Goal: Information Seeking & Learning: Learn about a topic

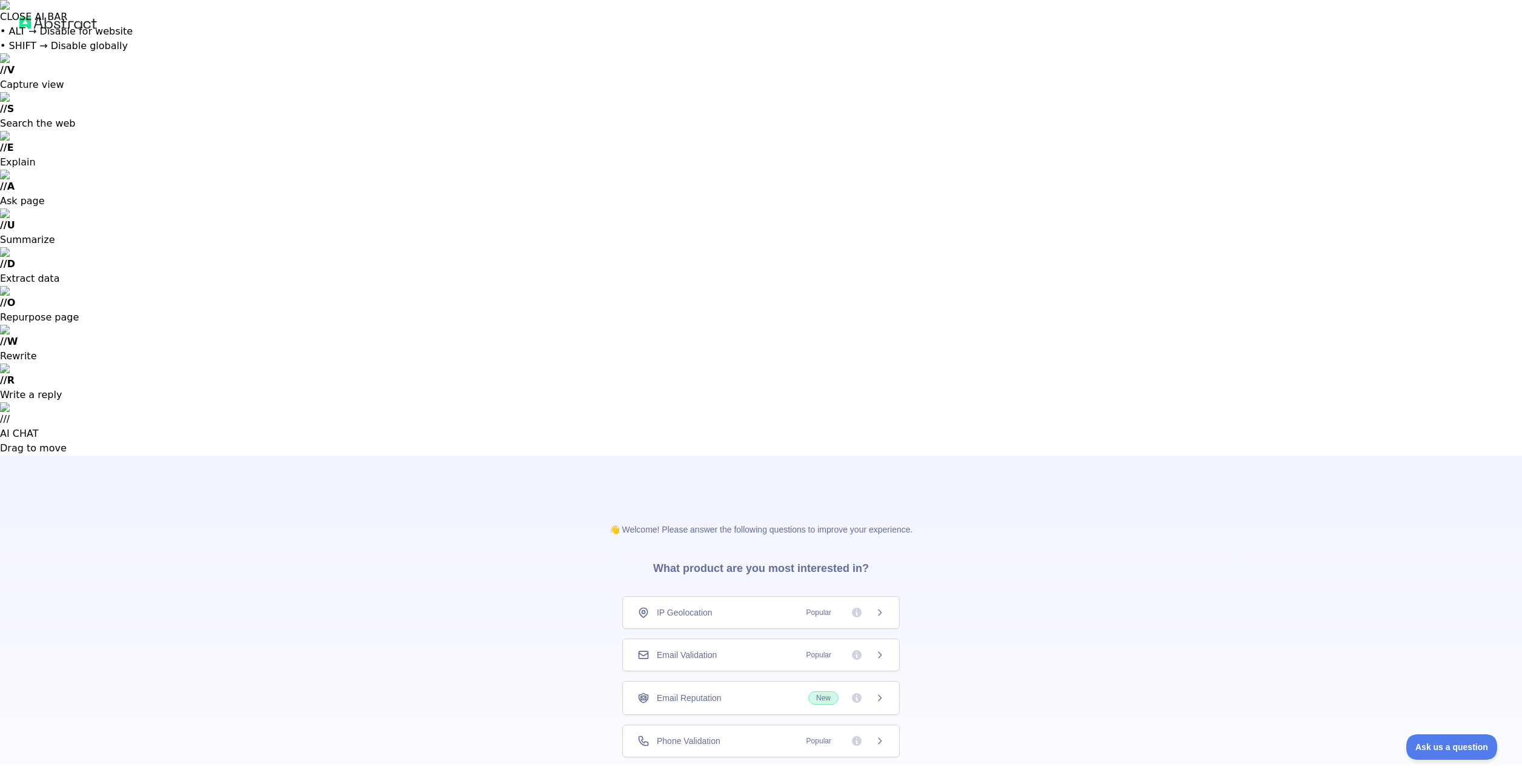
click at [727, 649] on div "Email Validation Popular" at bounding box center [761, 655] width 247 height 12
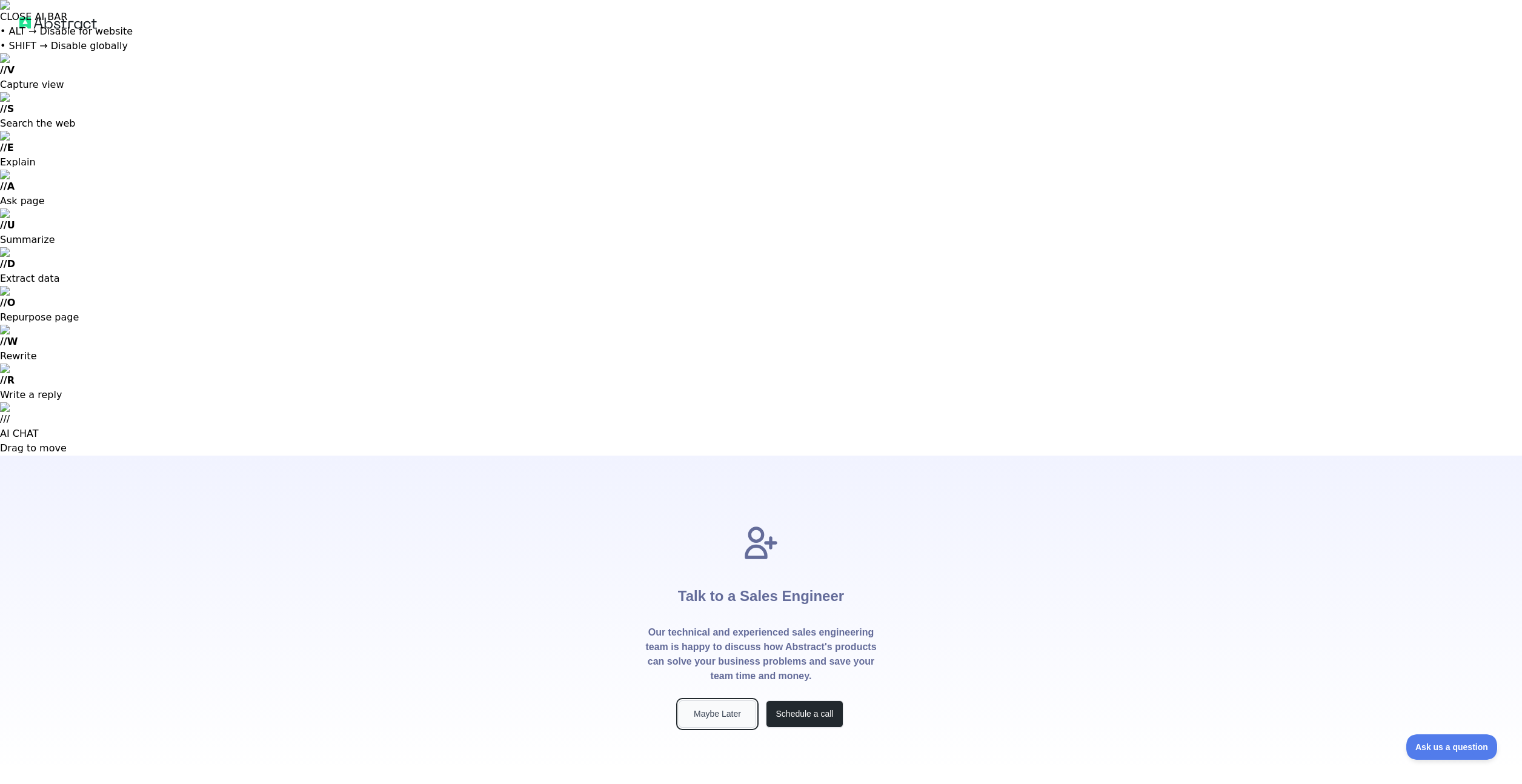
click at [729, 700] on button "Maybe Later" at bounding box center [717, 714] width 77 height 27
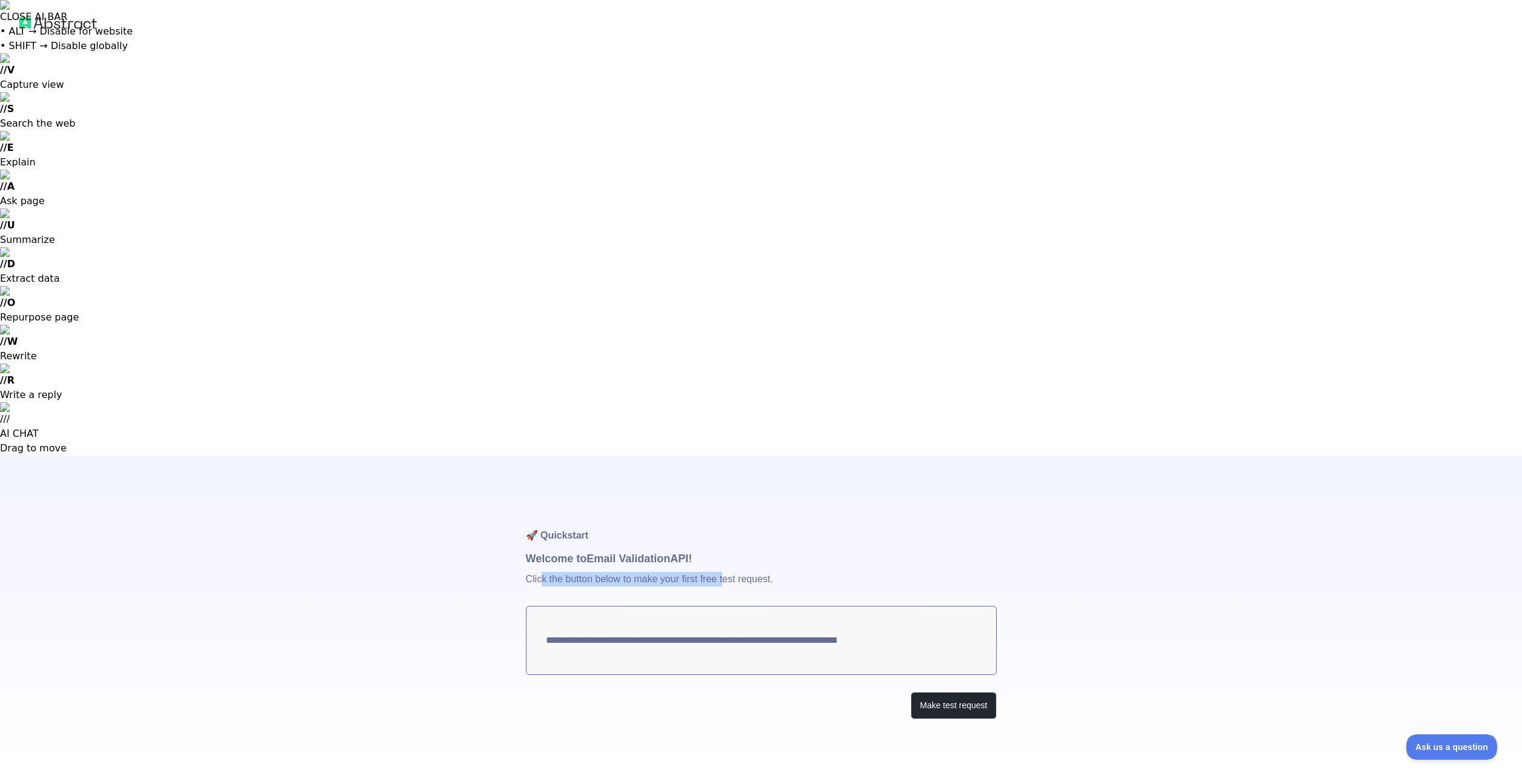
drag, startPoint x: 541, startPoint y: 125, endPoint x: 730, endPoint y: 123, distance: 189.0
click at [729, 567] on p "Click the button below to make your first free test request." at bounding box center [761, 586] width 471 height 39
click at [730, 567] on p "Click the button below to make your first free test request." at bounding box center [761, 586] width 471 height 39
click at [947, 692] on button "Make test request" at bounding box center [953, 705] width 85 height 27
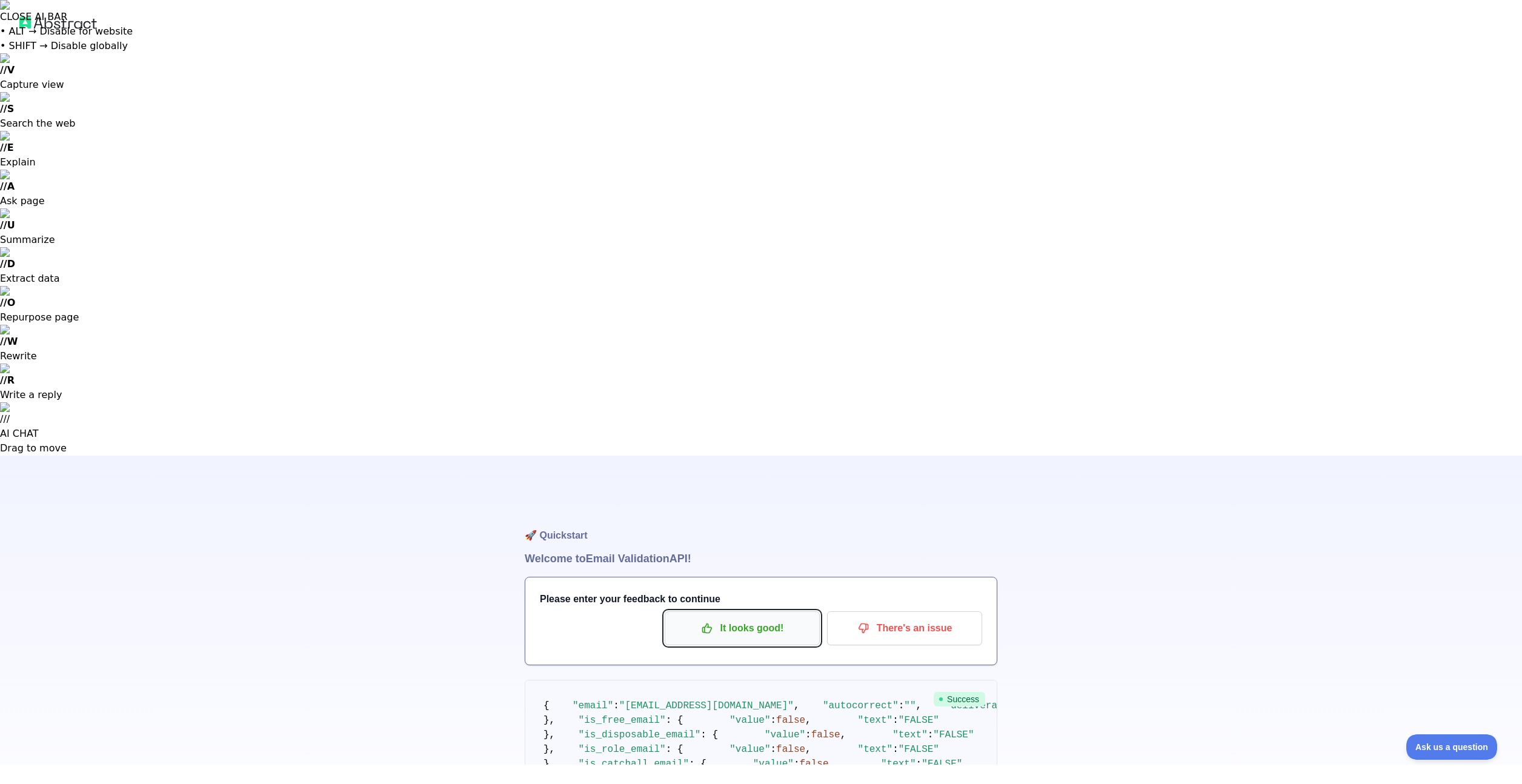
click at [756, 618] on p "It looks good!" at bounding box center [742, 629] width 137 height 21
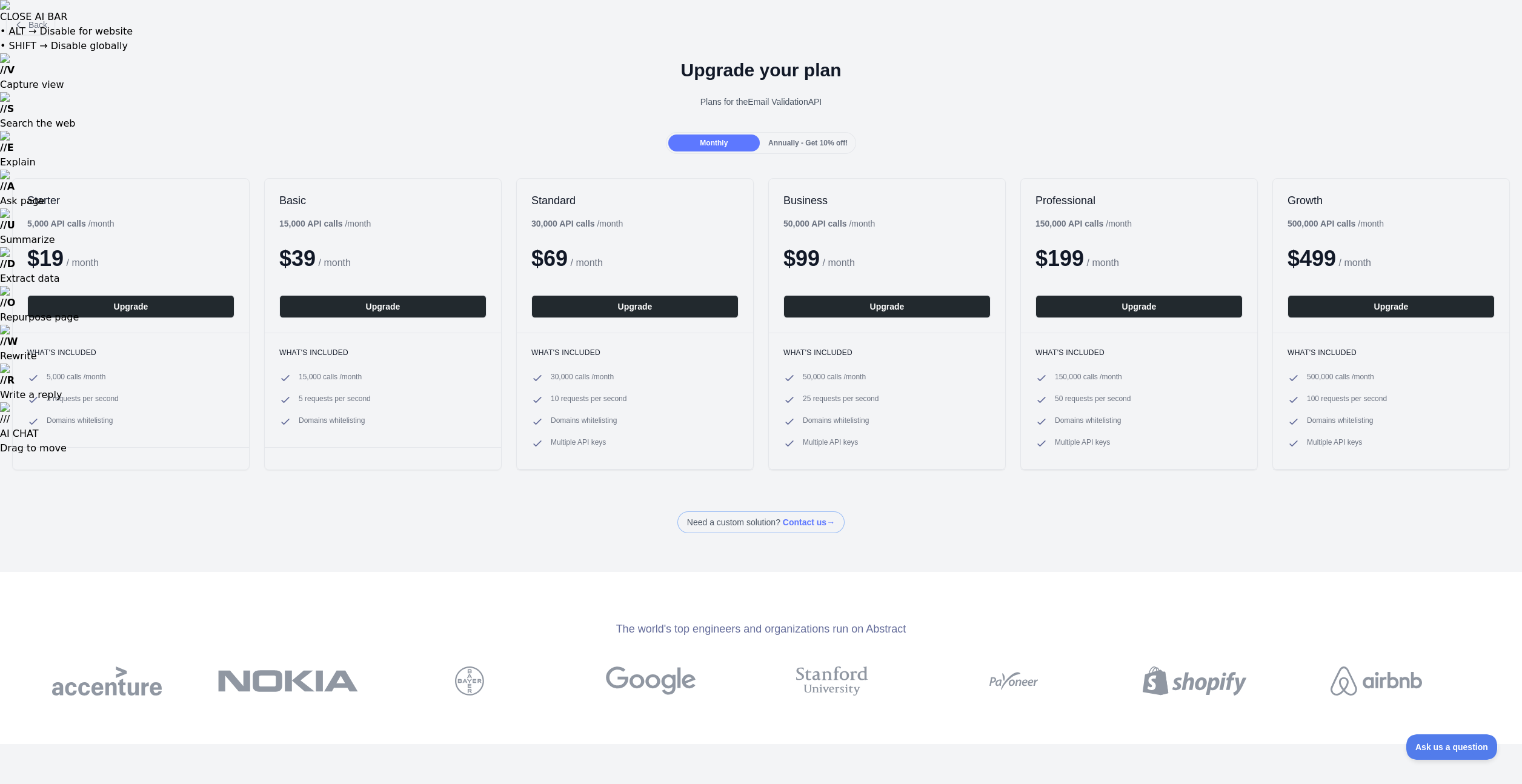
click at [804, 140] on span "Annually - Get 10% off!" at bounding box center [807, 143] width 79 height 9
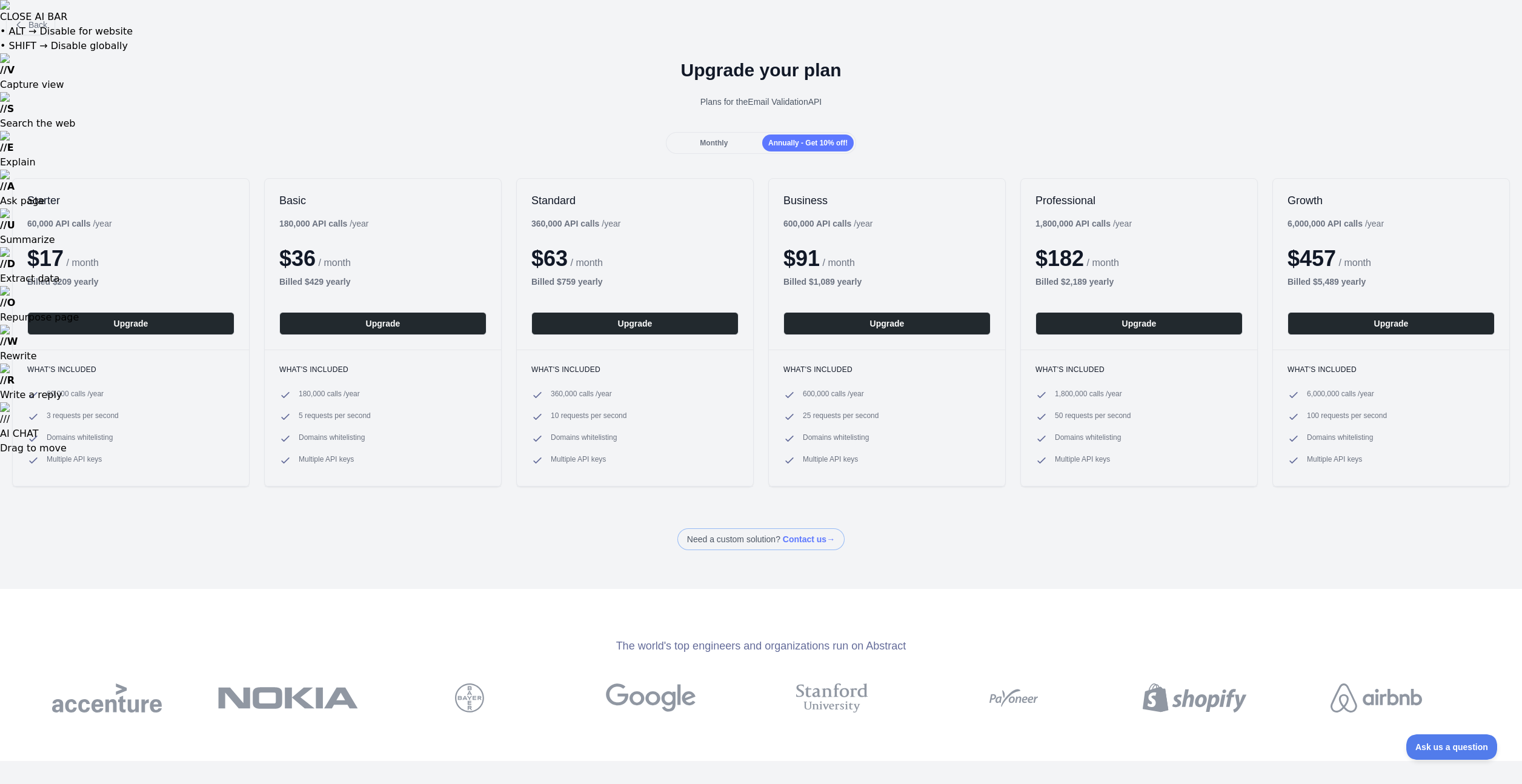
click at [732, 140] on div "Monthly" at bounding box center [714, 143] width 92 height 17
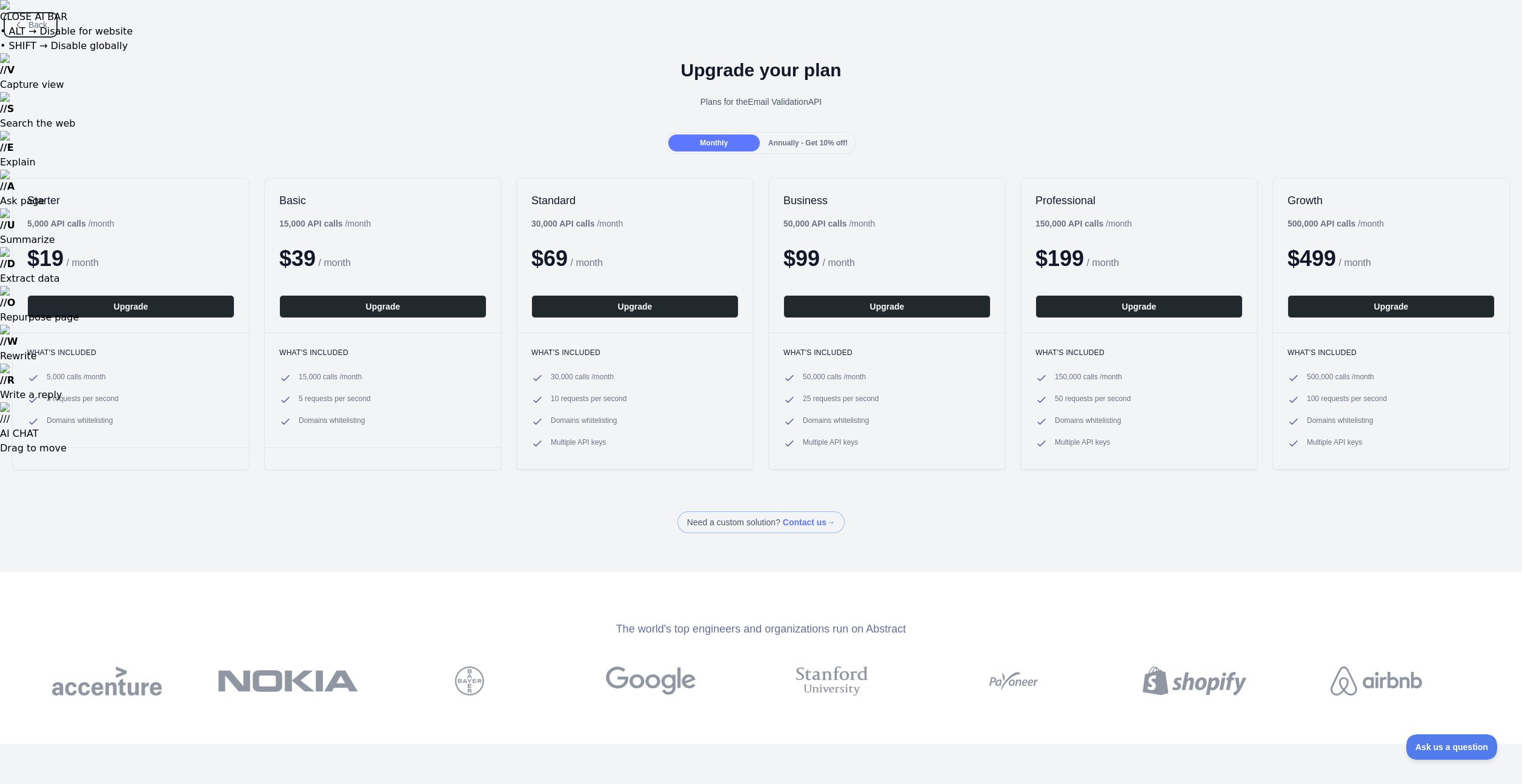
click at [44, 26] on span "Back" at bounding box center [37, 25] width 19 height 10
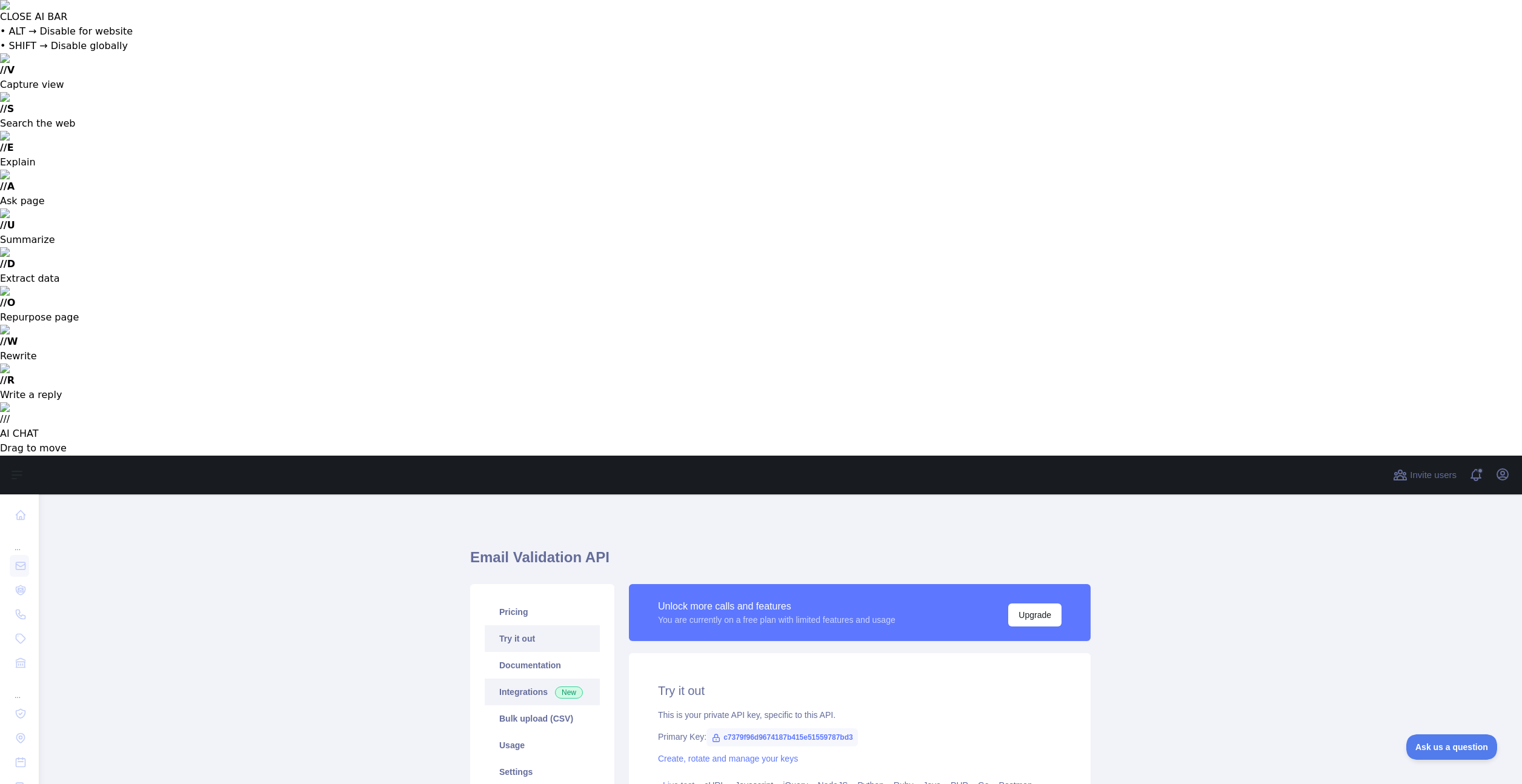
click at [534, 678] on link "Integrations New" at bounding box center [542, 691] width 115 height 26
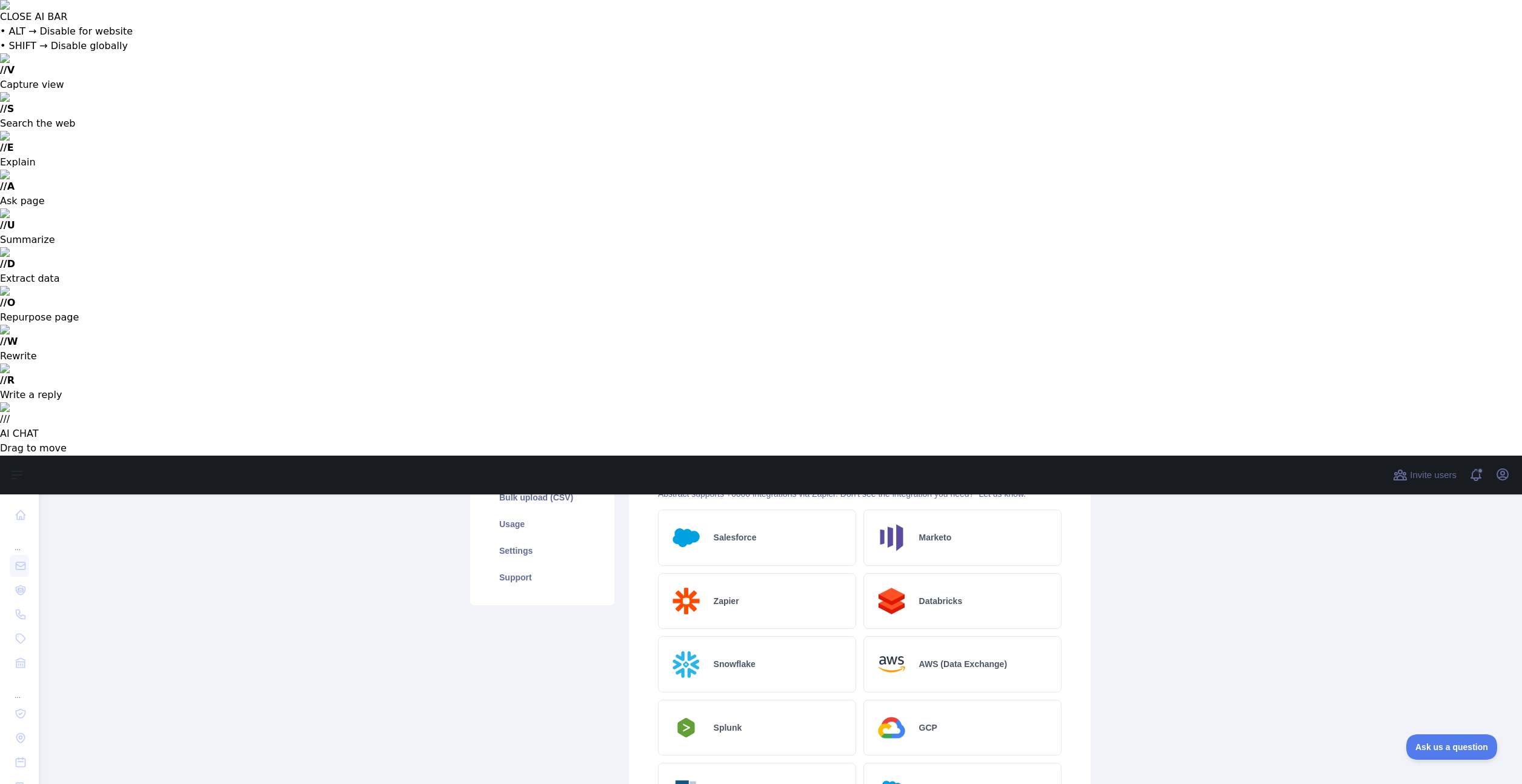
scroll to position [269, 0]
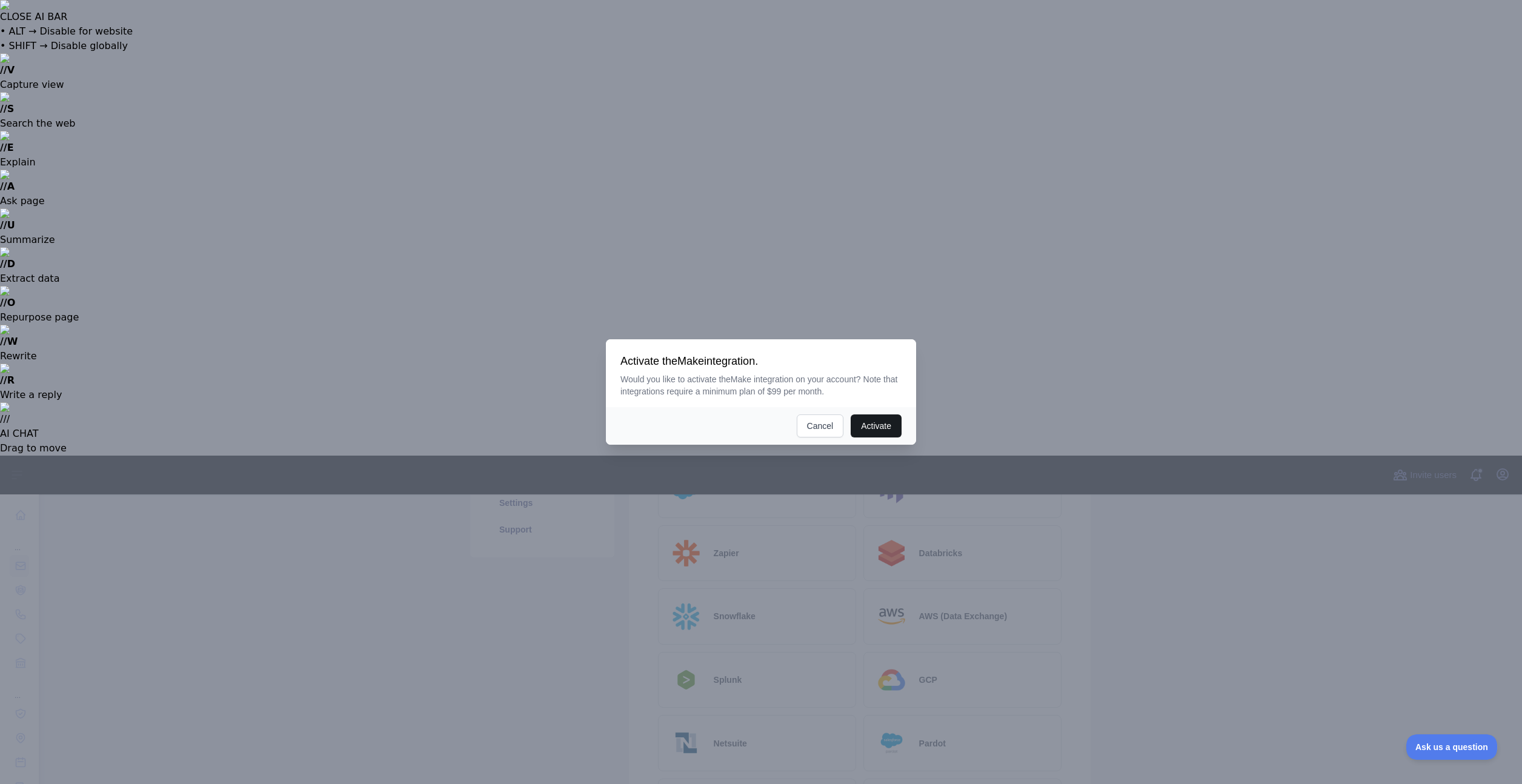
click at [871, 420] on button "Activate" at bounding box center [876, 425] width 51 height 23
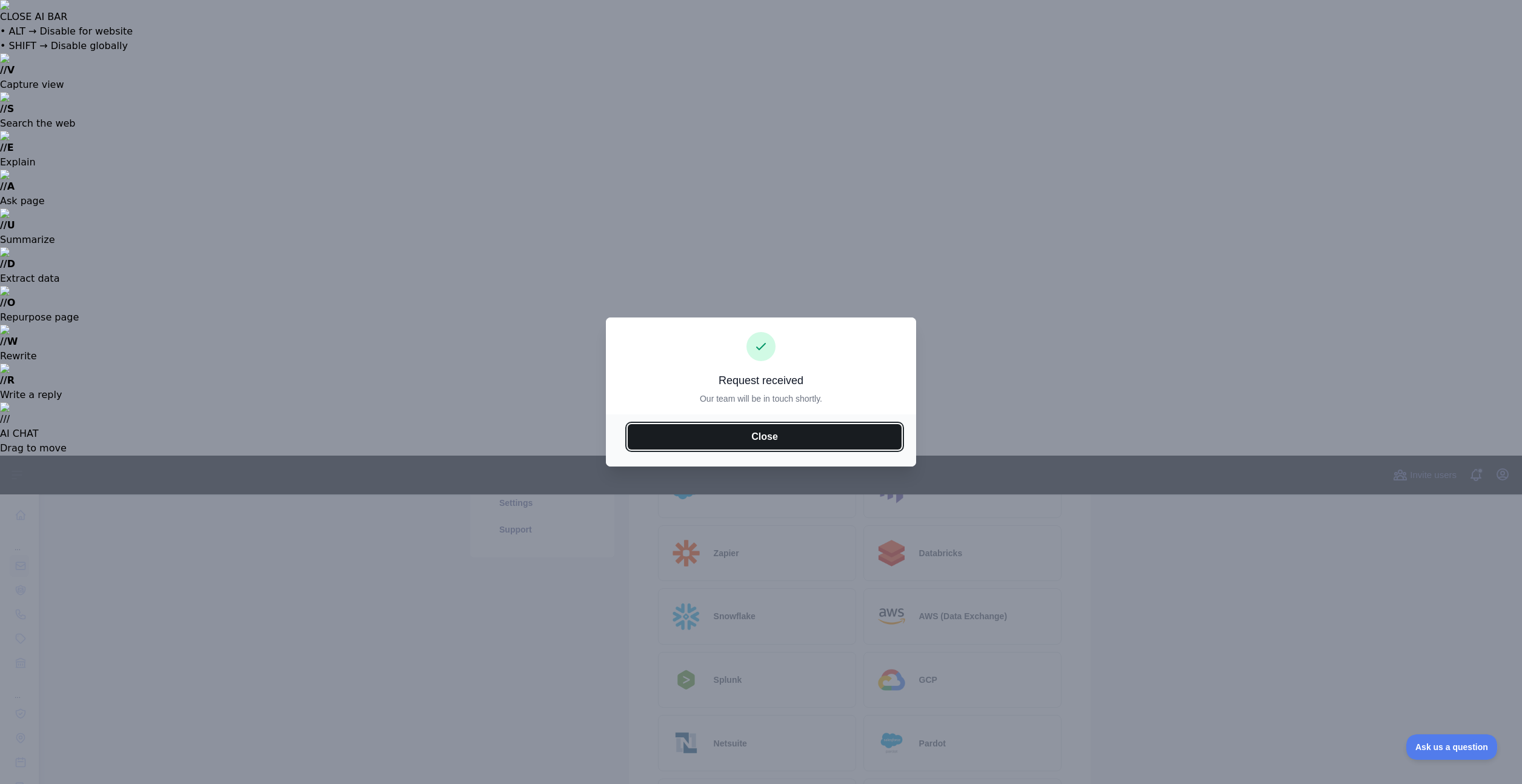
click at [774, 439] on button "Close" at bounding box center [765, 436] width 274 height 25
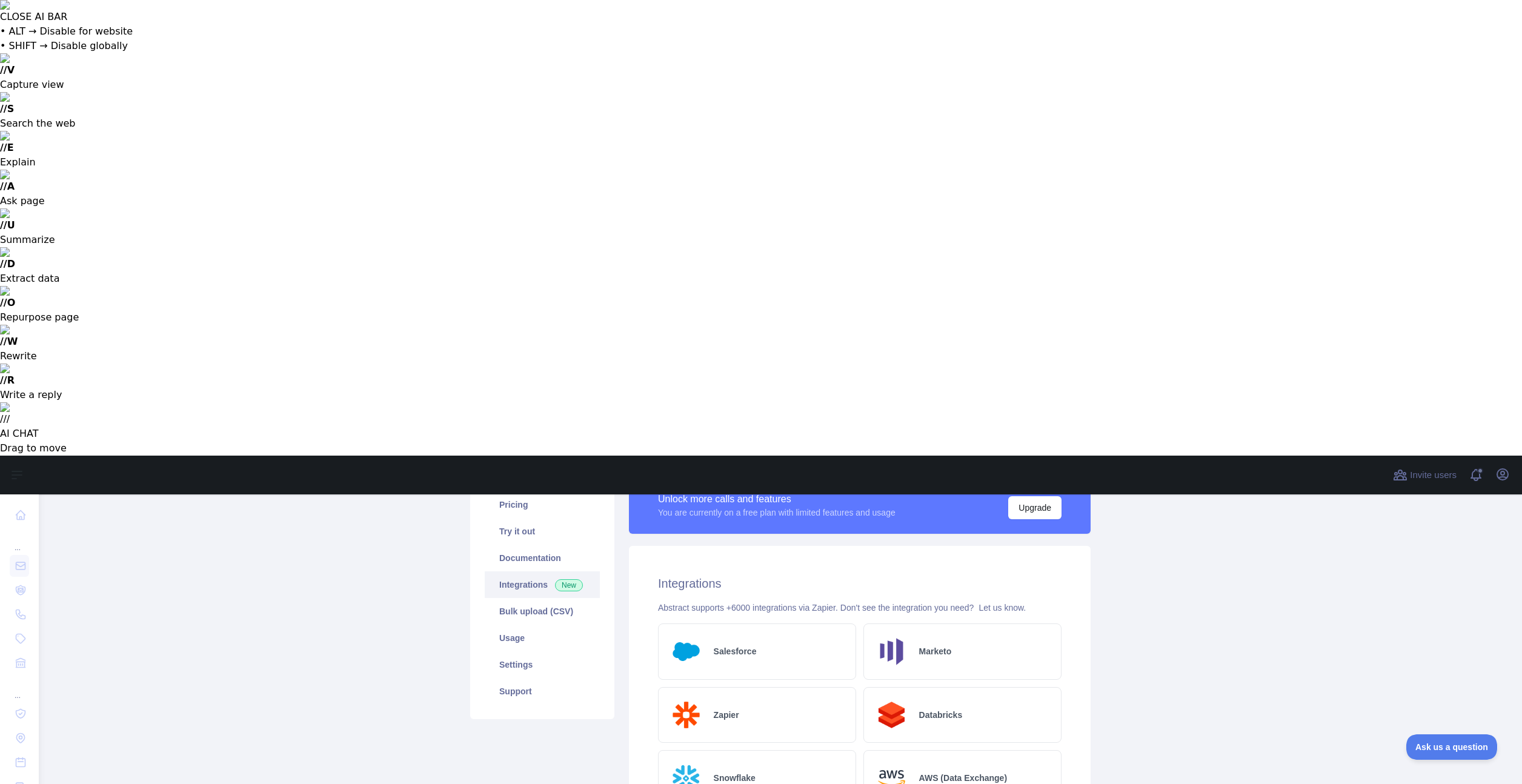
scroll to position [0, 0]
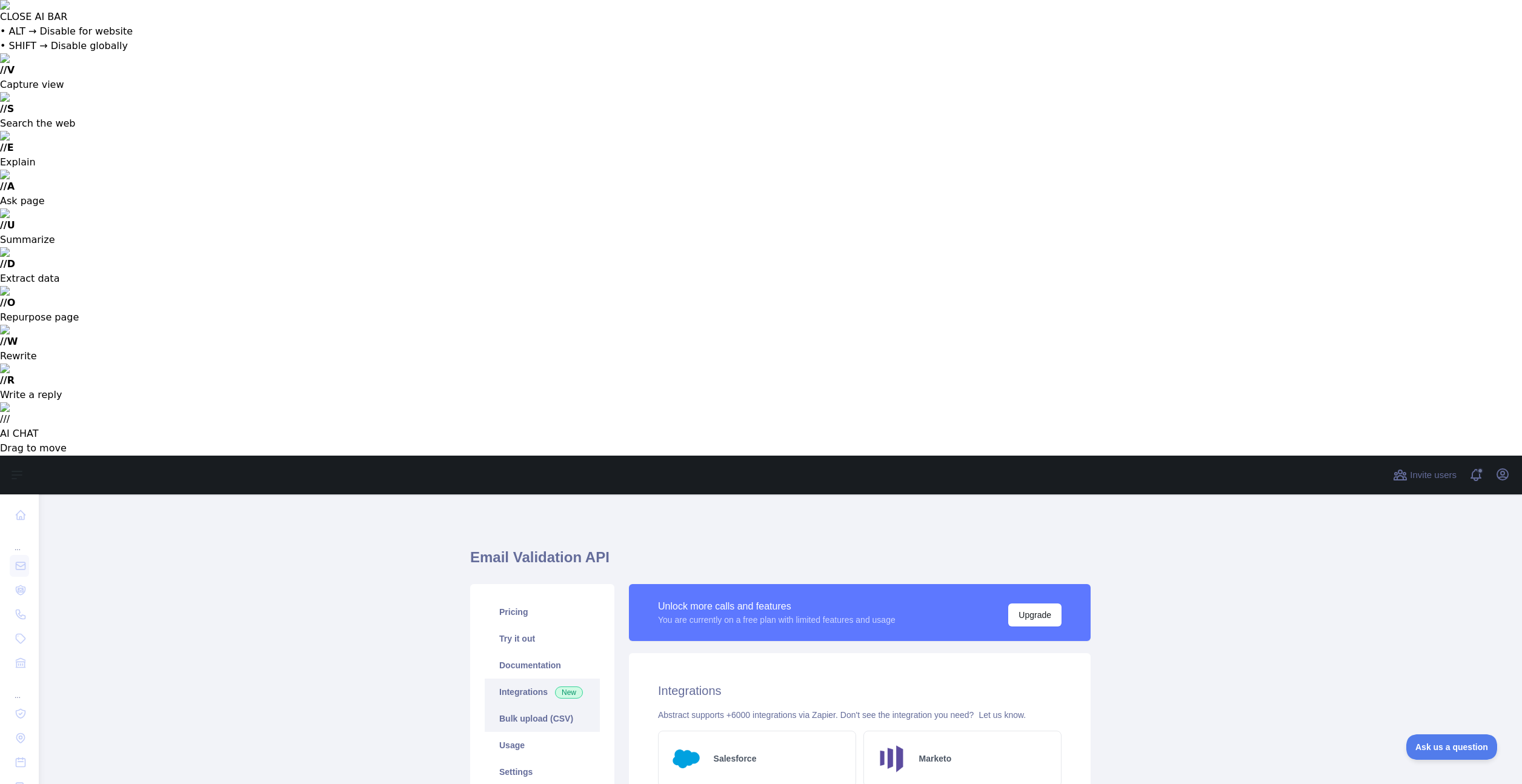
click at [552, 705] on link "Bulk upload (CSV)" at bounding box center [542, 718] width 115 height 26
click at [528, 732] on link "Usage" at bounding box center [542, 745] width 115 height 26
click at [525, 759] on link "Settings" at bounding box center [542, 772] width 115 height 26
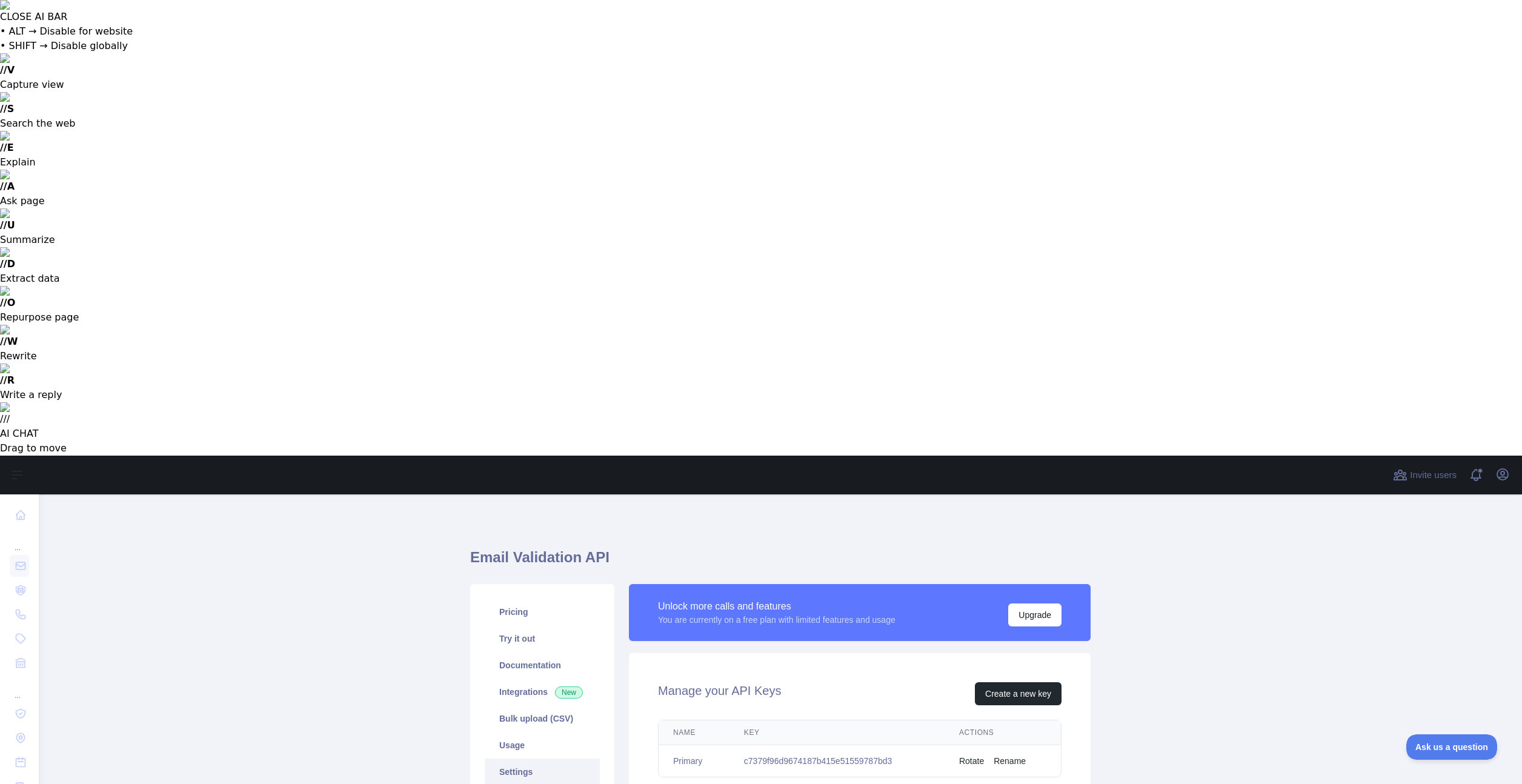
click at [528, 783] on link "Support" at bounding box center [542, 798] width 115 height 26
click at [533, 759] on link "Settings" at bounding box center [542, 772] width 115 height 26
click at [806, 745] on td "c7379f96d9674187b415e51559787bd3" at bounding box center [837, 761] width 215 height 32
click at [519, 625] on link "Try it out" at bounding box center [542, 638] width 115 height 26
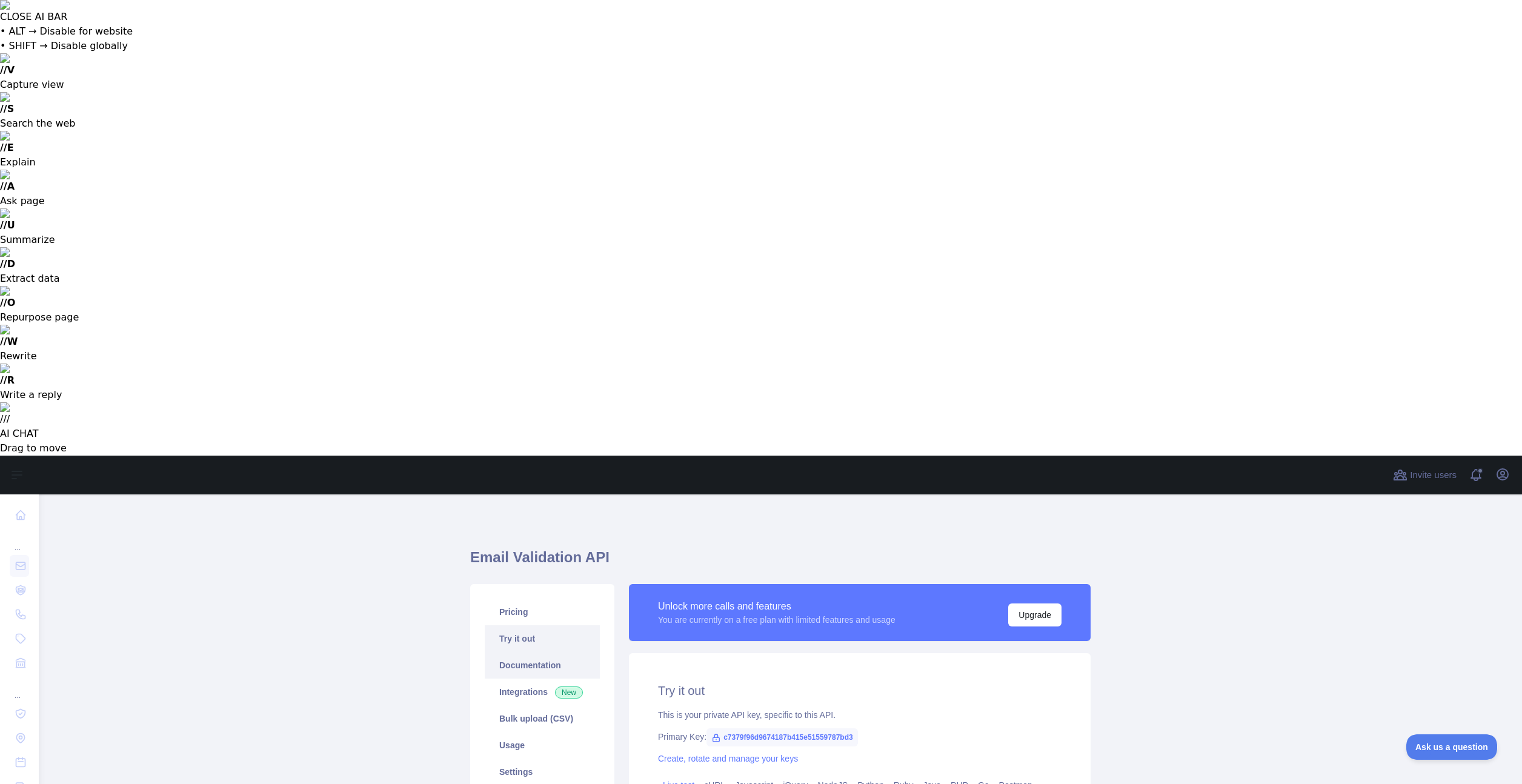
click at [530, 652] on link "Documentation" at bounding box center [542, 665] width 115 height 26
